Goal: Book appointment/travel/reservation

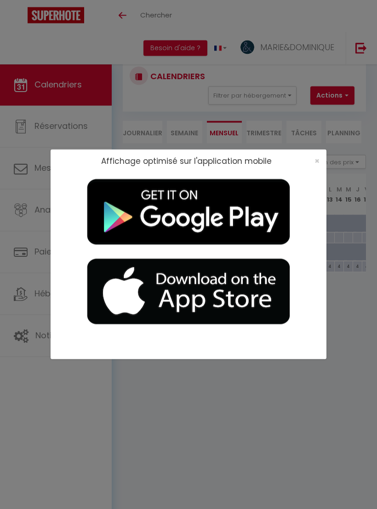
scroll to position [26, 0]
click at [318, 156] on span "×" at bounding box center [317, 161] width 5 height 12
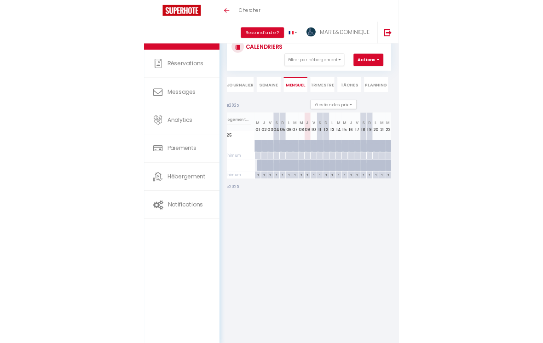
scroll to position [0, 0]
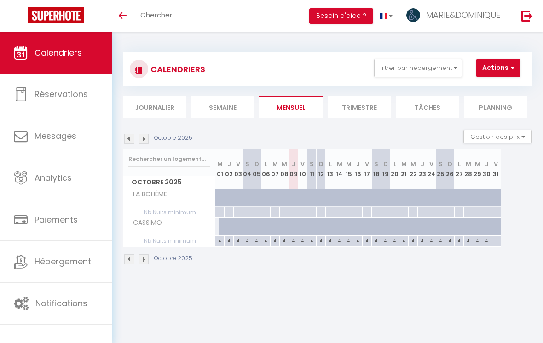
click at [145, 255] on img at bounding box center [144, 260] width 10 height 10
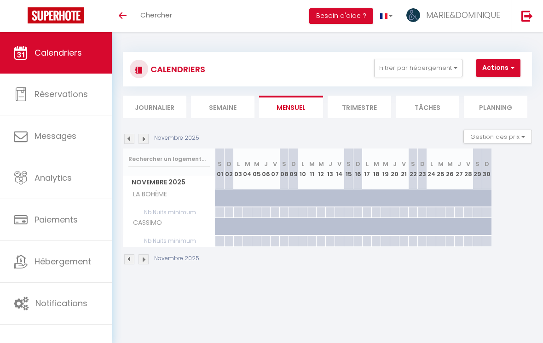
click at [145, 255] on img at bounding box center [144, 260] width 10 height 10
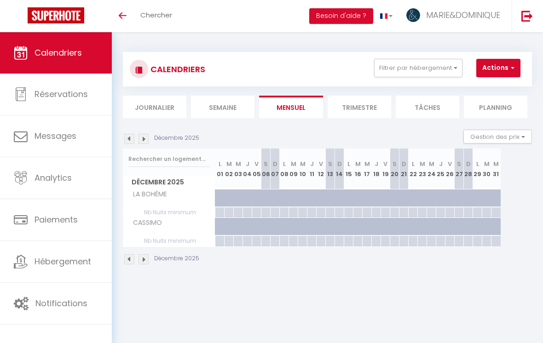
click at [146, 253] on div "Décembre 2025" at bounding box center [327, 260] width 409 height 27
click at [140, 263] on img at bounding box center [144, 260] width 10 height 10
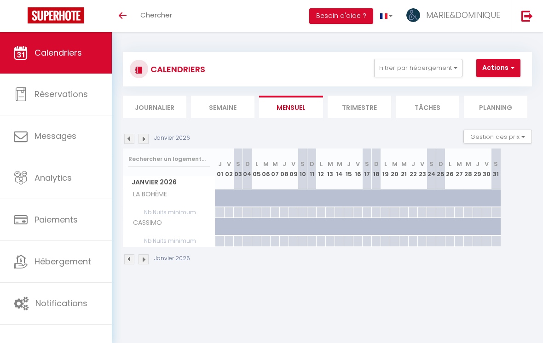
click at [142, 264] on img at bounding box center [144, 260] width 10 height 10
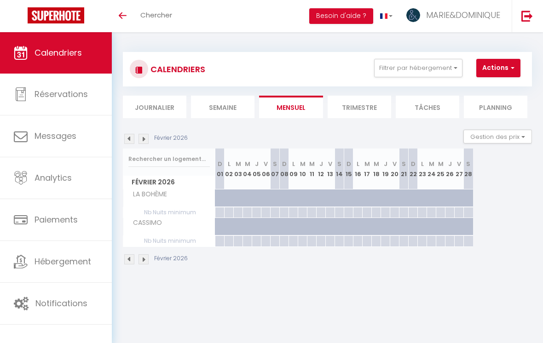
click at [139, 263] on img at bounding box center [144, 260] width 10 height 10
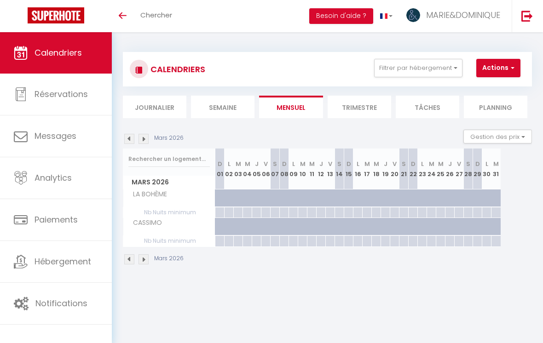
click at [145, 263] on img at bounding box center [144, 260] width 10 height 10
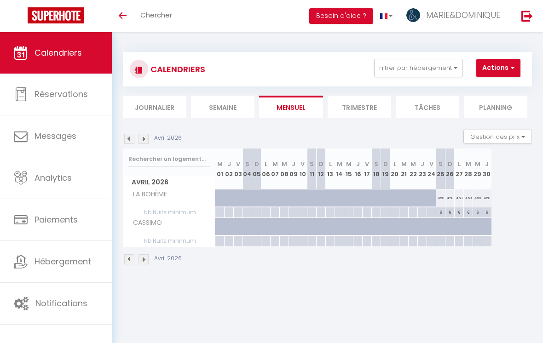
click at [147, 260] on img at bounding box center [144, 260] width 10 height 10
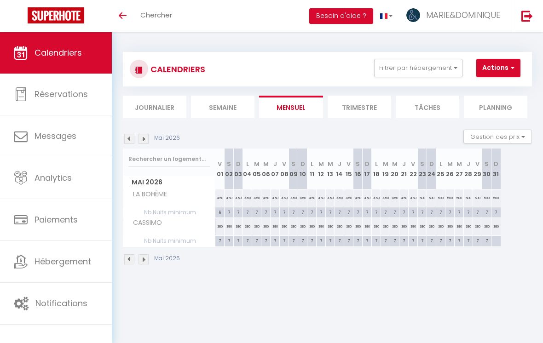
click at [141, 251] on div "Mai 2026" at bounding box center [327, 260] width 409 height 27
click at [148, 261] on img at bounding box center [144, 260] width 10 height 10
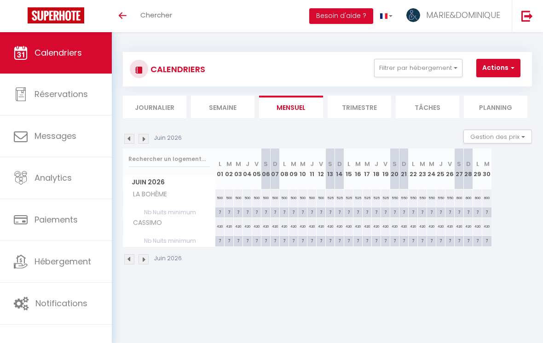
click at [142, 255] on img at bounding box center [144, 260] width 10 height 10
